Goal: Register for event/course

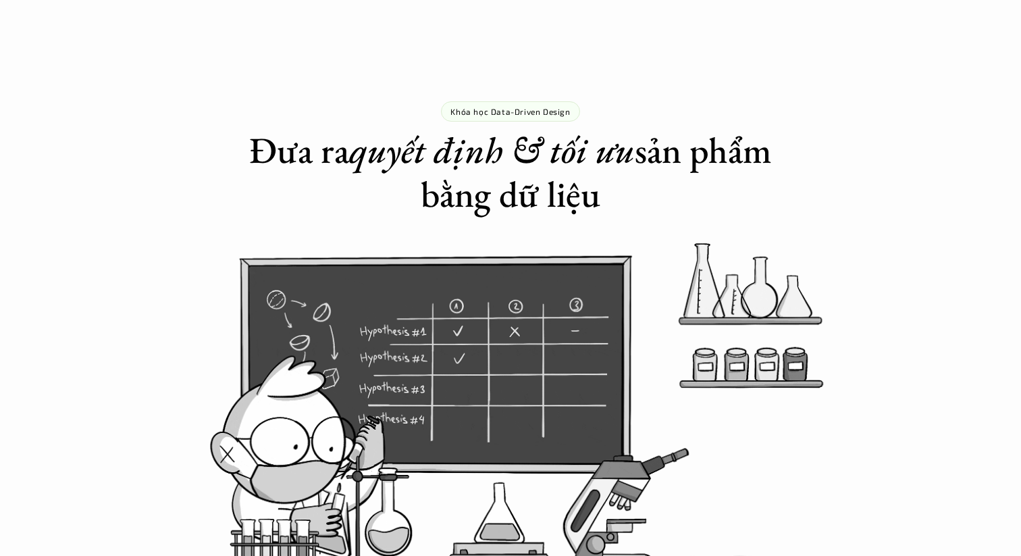
scroll to position [946, 0]
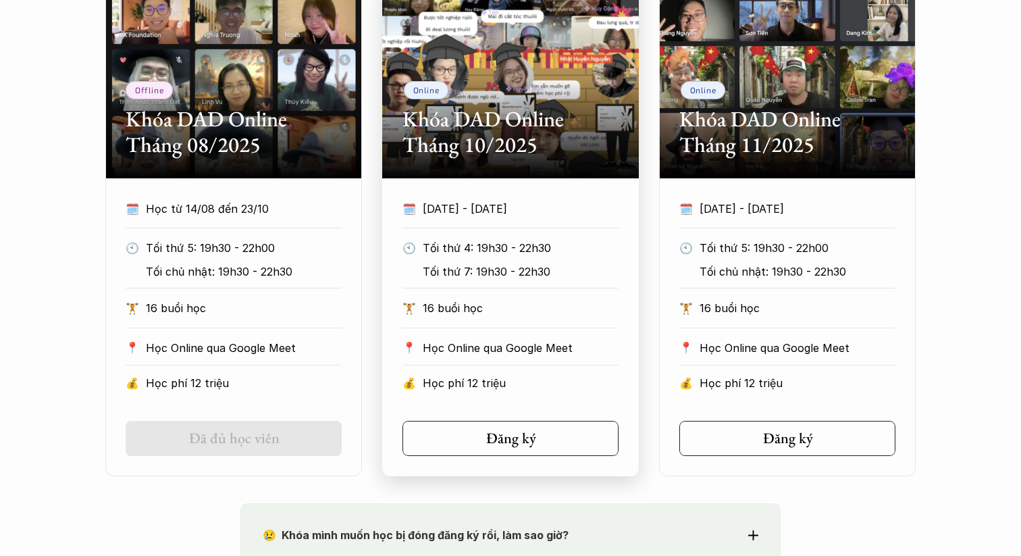
scroll to position [843, 0]
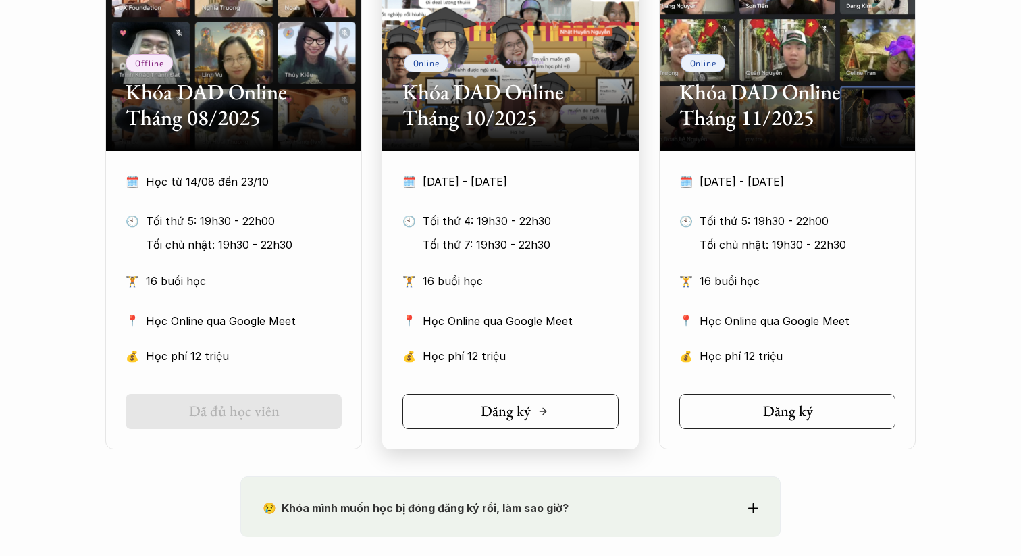
click at [505, 423] on link "Đăng ký" at bounding box center [511, 411] width 216 height 35
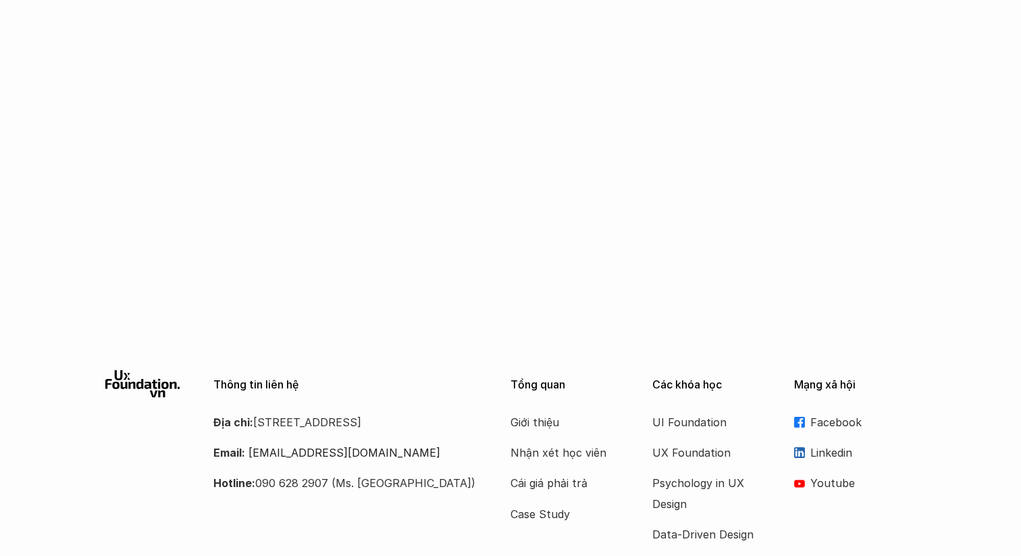
scroll to position [2209, 0]
